Goal: Transaction & Acquisition: Purchase product/service

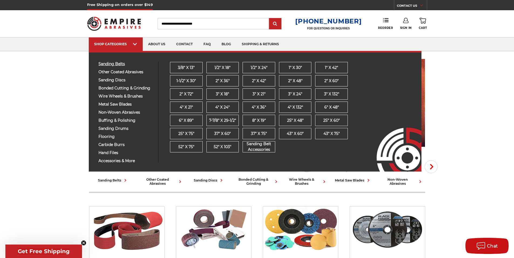
click at [111, 63] on span "sanding belts" at bounding box center [126, 64] width 56 height 4
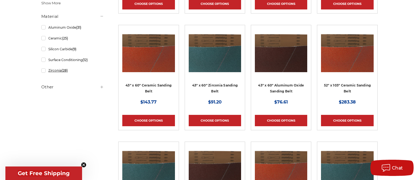
scroll to position [585, 0]
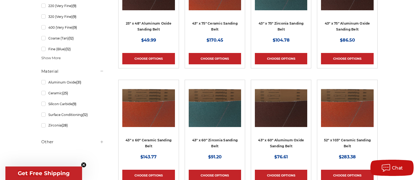
click at [60, 142] on h5 "Other" at bounding box center [72, 141] width 63 height 6
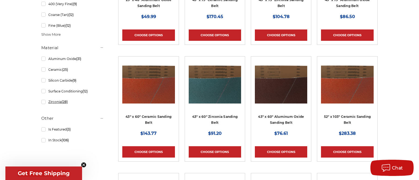
scroll to position [642, 0]
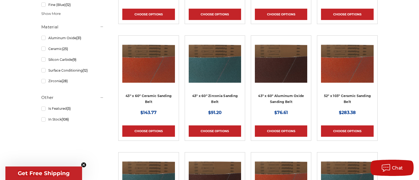
click at [96, 100] on h5 "Other" at bounding box center [72, 97] width 63 height 6
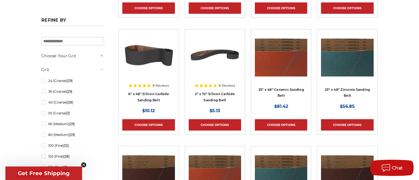
scroll to position [416, 0]
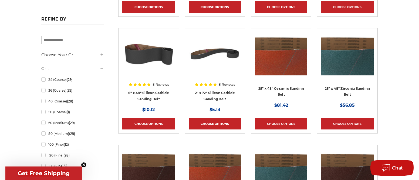
click at [98, 57] on h5 "Choose Your Grit" at bounding box center [72, 55] width 63 height 6
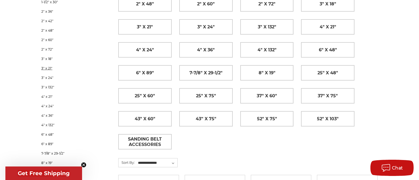
scroll to position [152, 0]
click at [50, 98] on link "4" x 21"" at bounding box center [72, 96] width 63 height 9
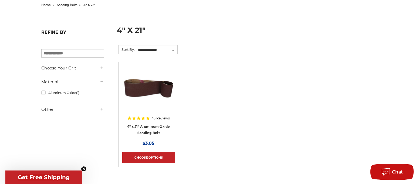
scroll to position [59, 0]
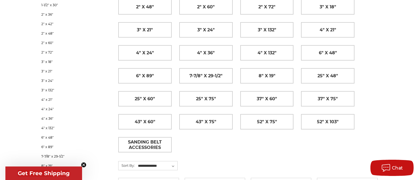
click at [84, 162] on circle "Close teaser" at bounding box center [83, 164] width 5 height 5
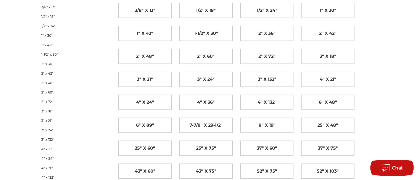
scroll to position [101, 0]
click at [45, 87] on link "2" x 60"" at bounding box center [72, 91] width 63 height 9
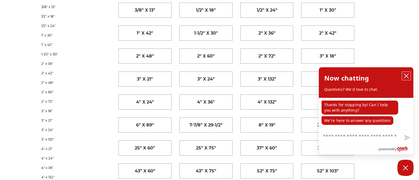
click at [404, 76] on icon "close chatbox" at bounding box center [405, 75] width 5 height 5
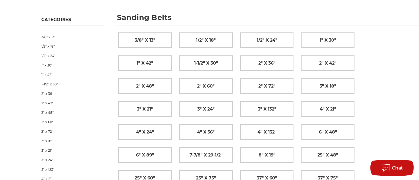
scroll to position [78, 0]
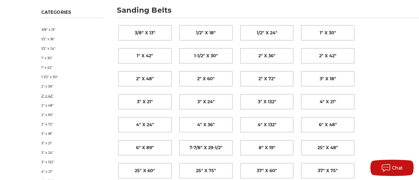
click at [49, 94] on link "2" x 42"" at bounding box center [72, 95] width 63 height 9
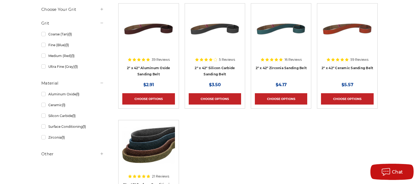
scroll to position [125, 0]
